Goal: Communication & Community: Answer question/provide support

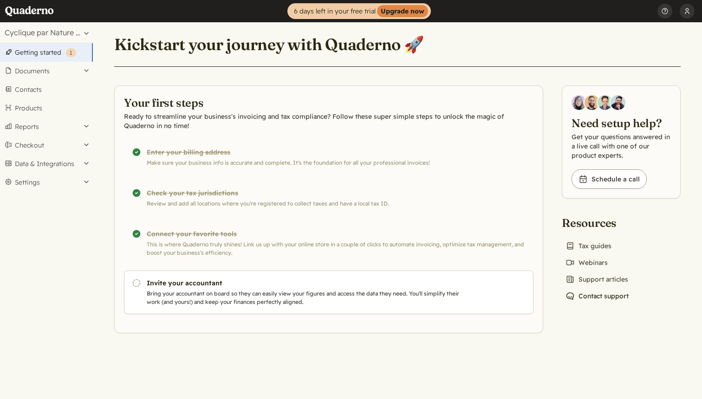
click at [597, 296] on link "Chat icon Contact support" at bounding box center [597, 296] width 71 height 13
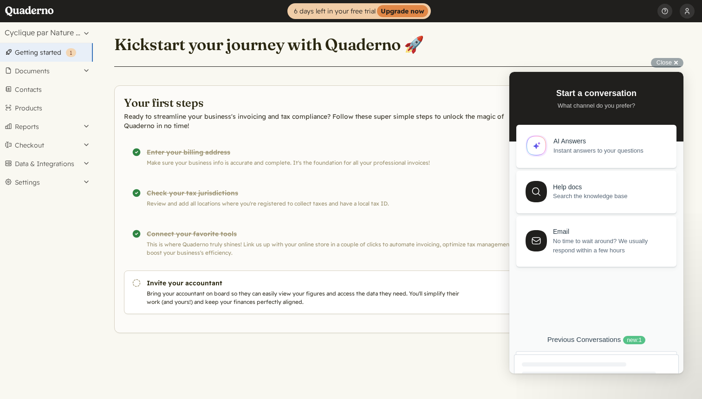
click at [597, 340] on div "Previous Conversations new : 1" at bounding box center [596, 340] width 165 height 9
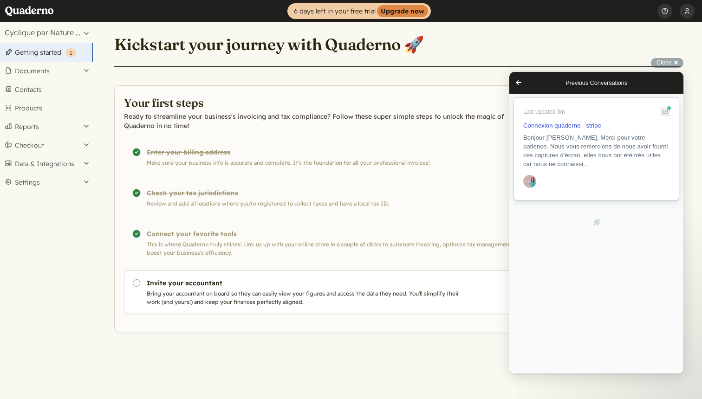
click at [554, 161] on span "Bonjour [PERSON_NAME], Merci pour votre patience. Nous vous remercions de nous …" at bounding box center [595, 150] width 145 height 33
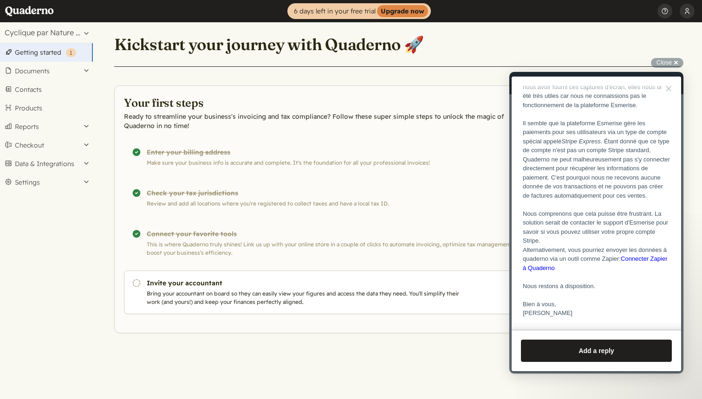
scroll to position [2557, 0]
click at [654, 255] on link "Connecter Zapier à Quaderno" at bounding box center [595, 261] width 144 height 16
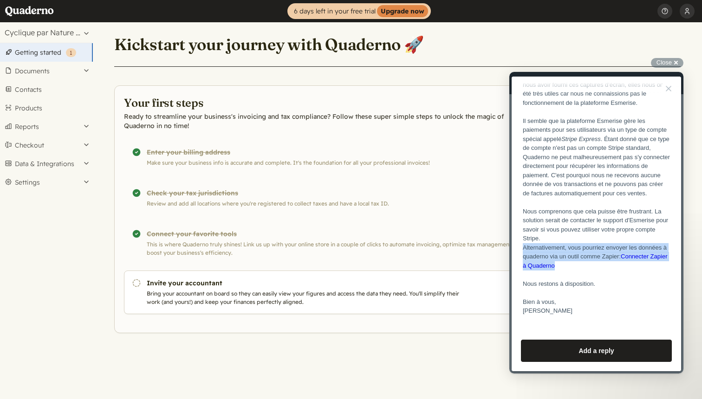
drag, startPoint x: 524, startPoint y: 247, endPoint x: 610, endPoint y: 269, distance: 89.5
click at [610, 269] on div "Bonjour [PERSON_NAME], Merci pour votre patience. Nous vous remercions de nous …" at bounding box center [596, 184] width 147 height 263
copy div "Alternativement, vous pourriez envoyer les données à quaderno via un outil comm…"
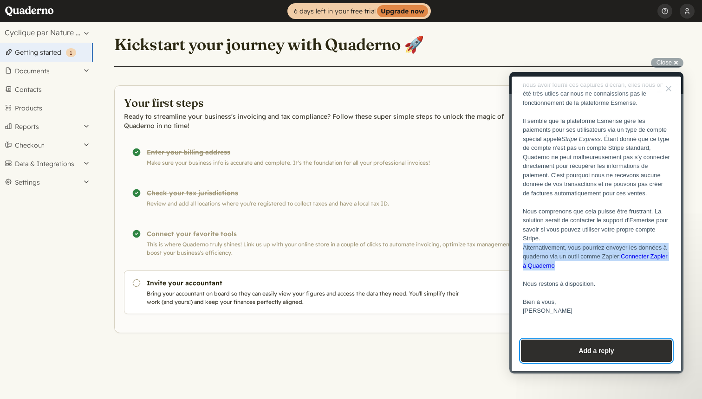
click at [601, 346] on button "Add a reply" at bounding box center [596, 351] width 151 height 22
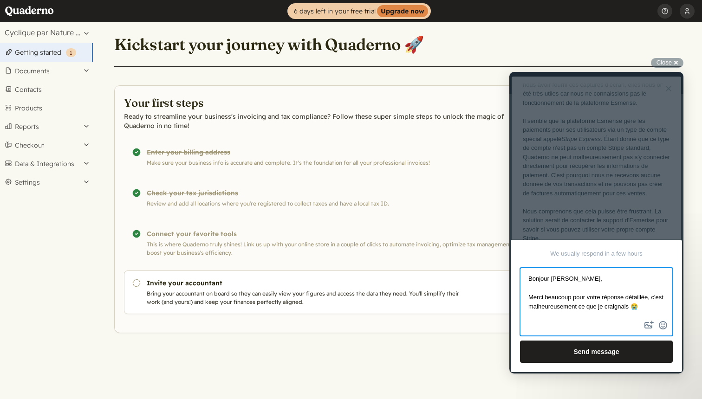
scroll to position [4, 0]
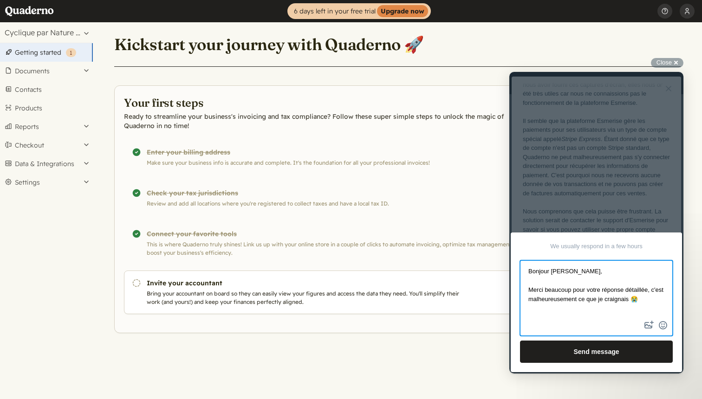
paste textarea "Alternativement, vous pourriez envoyer les données à quaderno via un outil comm…"
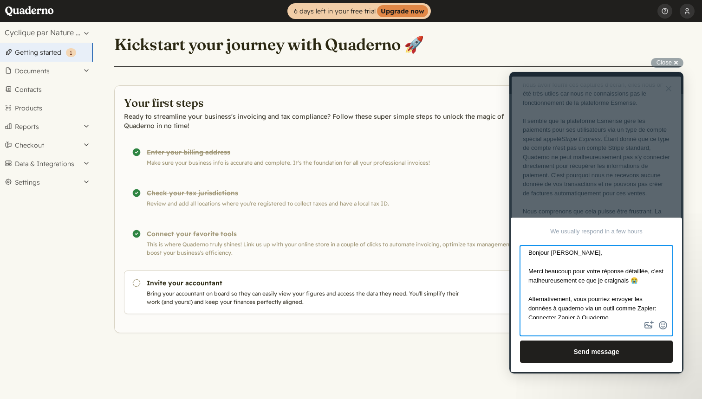
scroll to position [6, 0]
drag, startPoint x: 573, startPoint y: 297, endPoint x: 511, endPoint y: 297, distance: 61.7
click at [521, 297] on textarea "Bonjour [PERSON_NAME], Merci beaucoup pour votre réponse détaillée, c'est malhe…" at bounding box center [596, 282] width 151 height 72
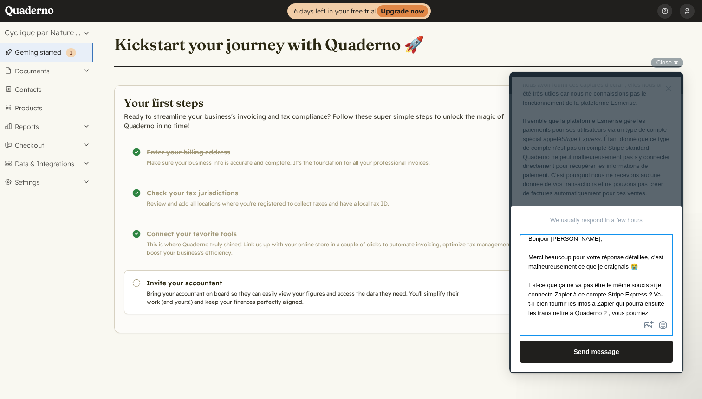
scroll to position [39, 0]
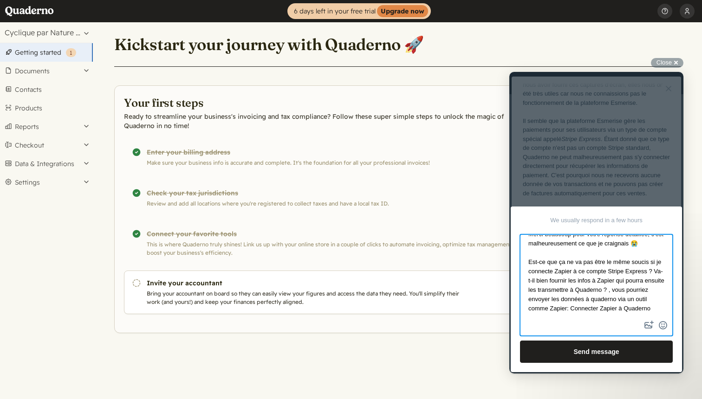
drag, startPoint x: 640, startPoint y: 283, endPoint x: 642, endPoint y: 311, distance: 28.5
click at [642, 311] on textarea "Bonjour [PERSON_NAME], Merci beaucoup pour votre réponse détaillée, c'est malhe…" at bounding box center [596, 277] width 151 height 84
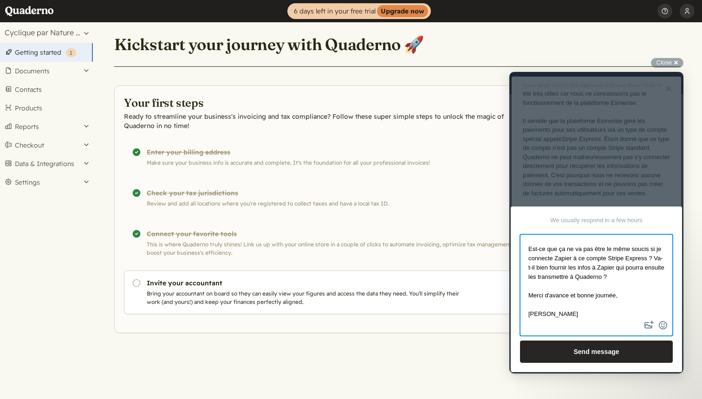
type textarea "Bonjour [PERSON_NAME], Merci beaucoup pour votre réponse détaillée, c'est malhe…"
click at [615, 355] on button "Send message" at bounding box center [596, 352] width 153 height 22
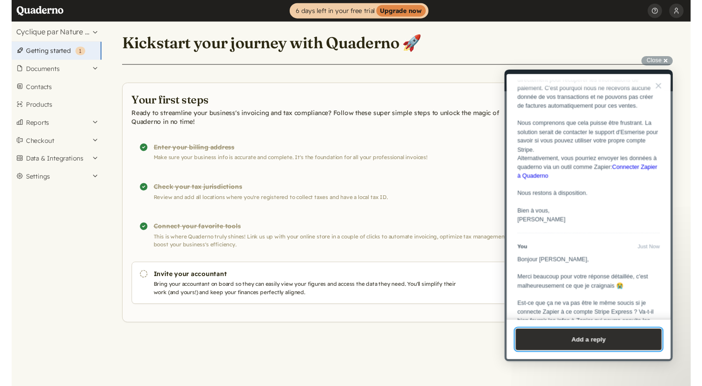
scroll to position [2533, 0]
